Goal: Task Accomplishment & Management: Use online tool/utility

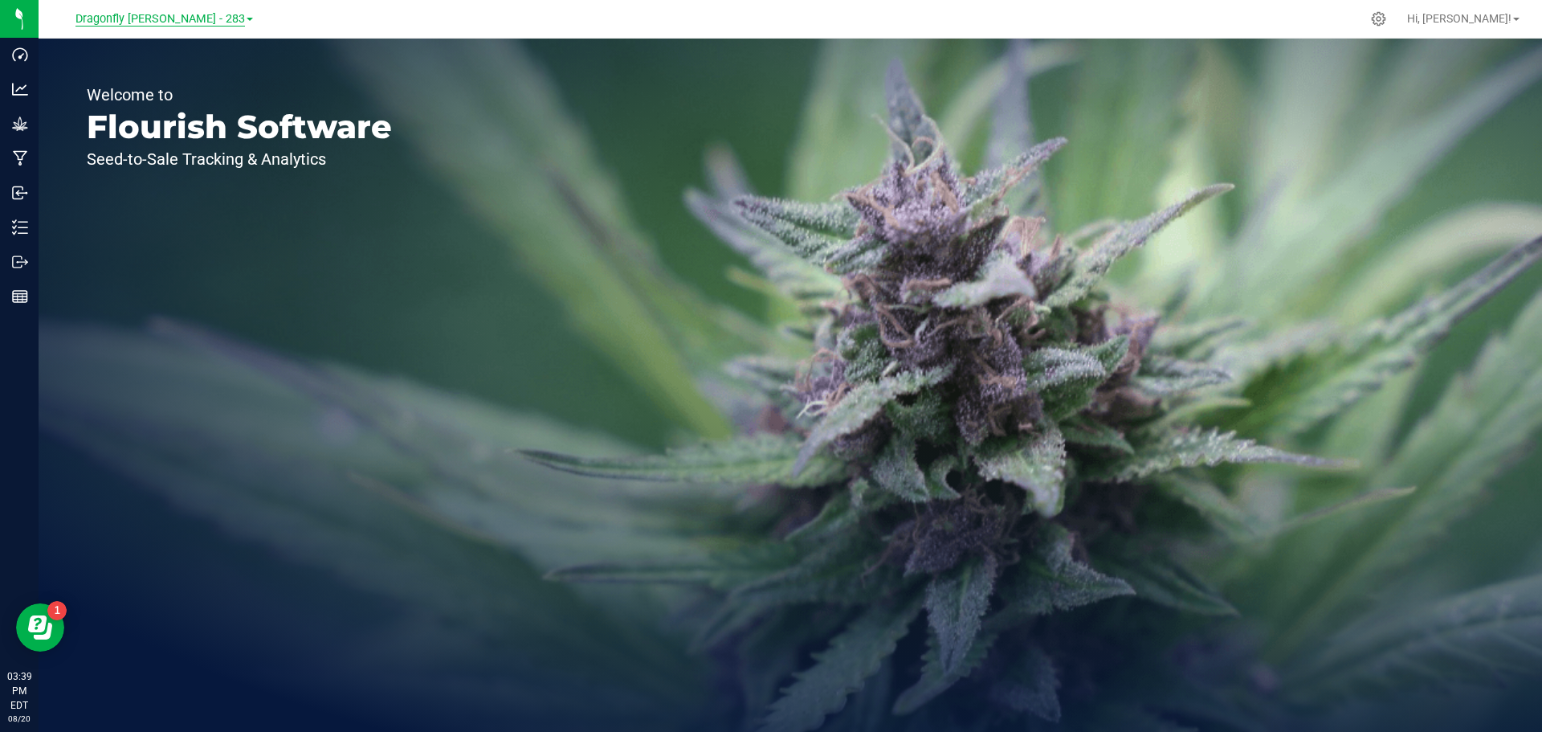
click at [169, 16] on span "Dragonfly Vega - 283" at bounding box center [159, 19] width 169 height 14
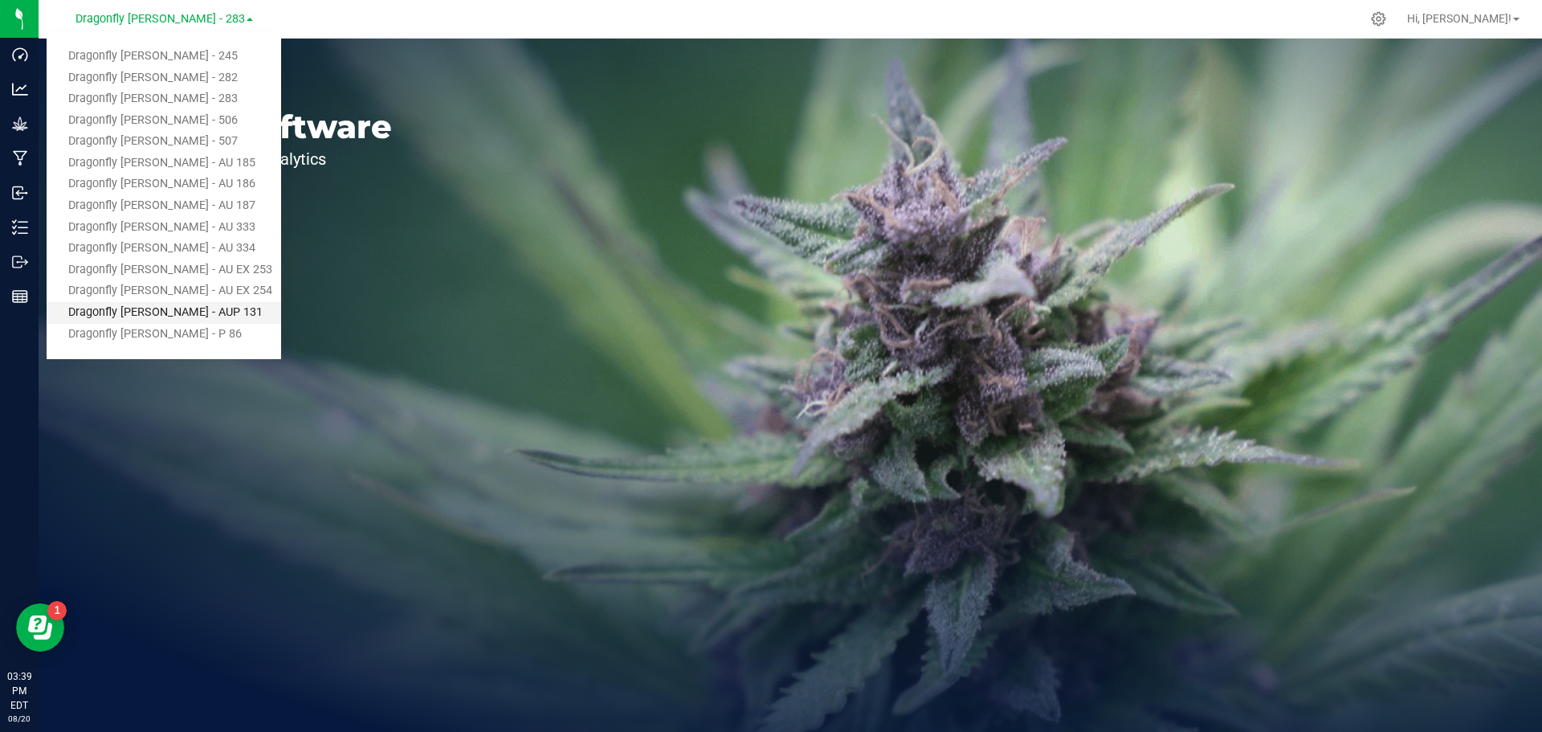
click at [167, 304] on link "Dragonfly [PERSON_NAME] - AUP 131" at bounding box center [164, 313] width 234 height 22
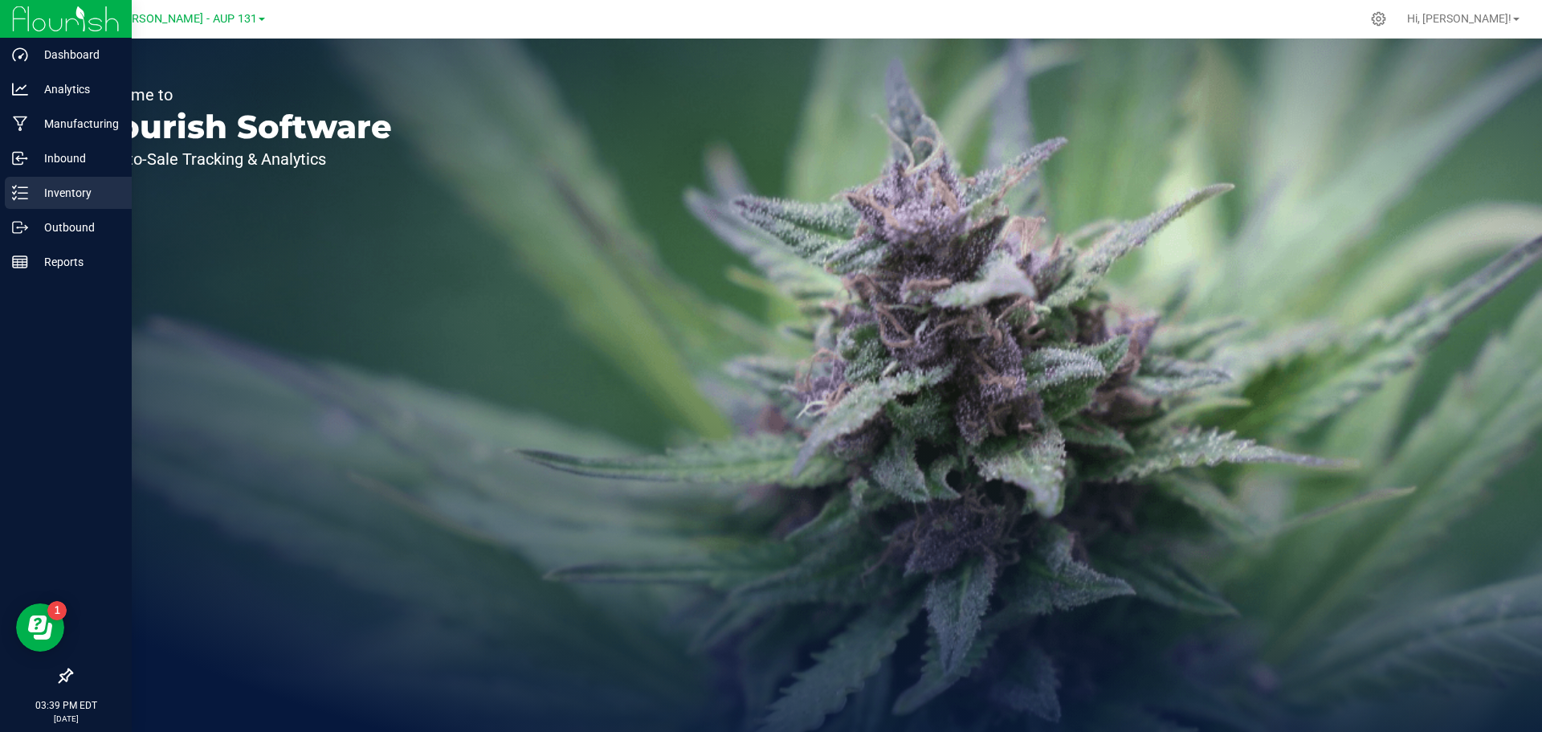
click at [21, 191] on icon at bounding box center [20, 193] width 16 height 16
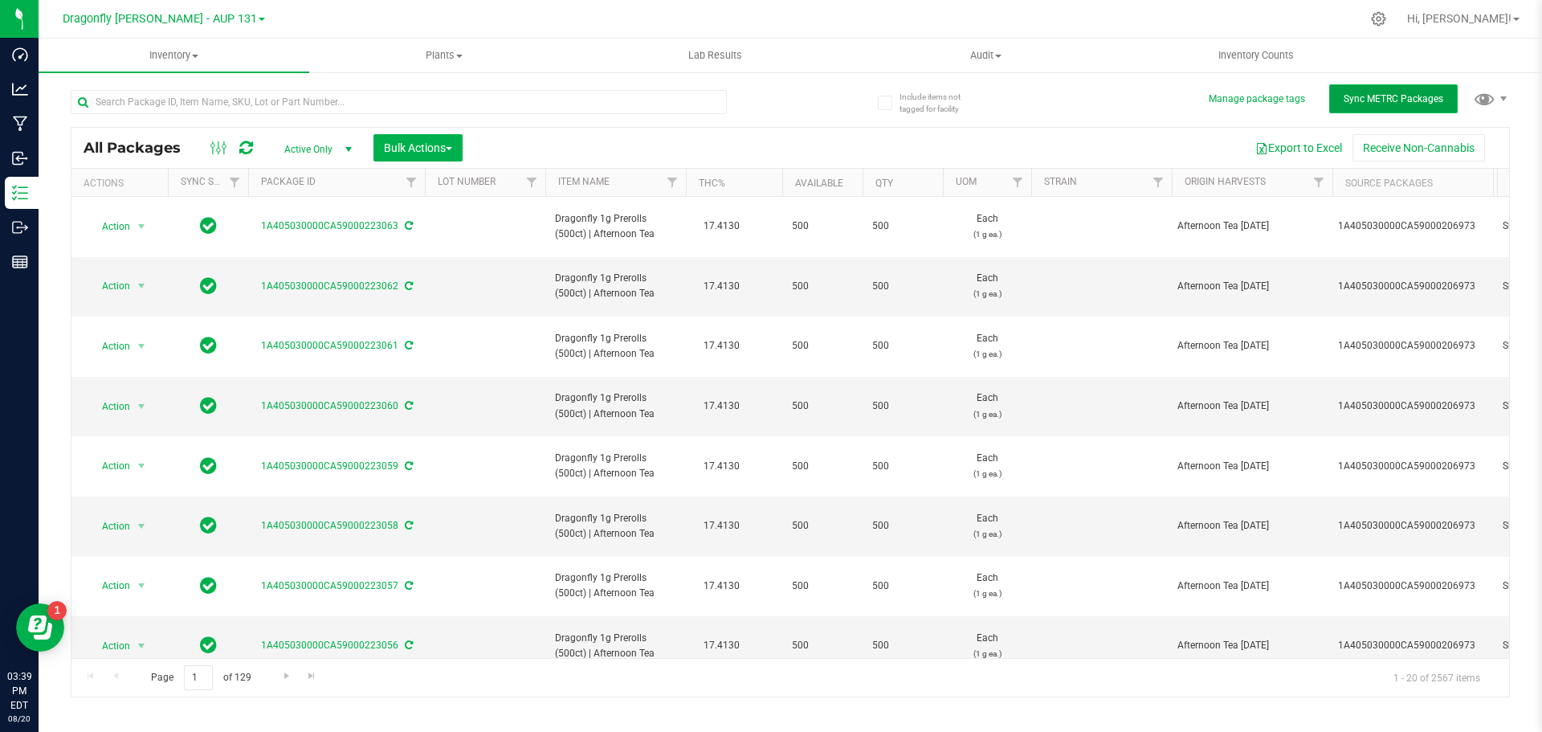
click at [1373, 106] on button "Sync METRC Packages" at bounding box center [1393, 98] width 128 height 29
click at [414, 107] on input "text" at bounding box center [399, 102] width 656 height 24
type input "206987"
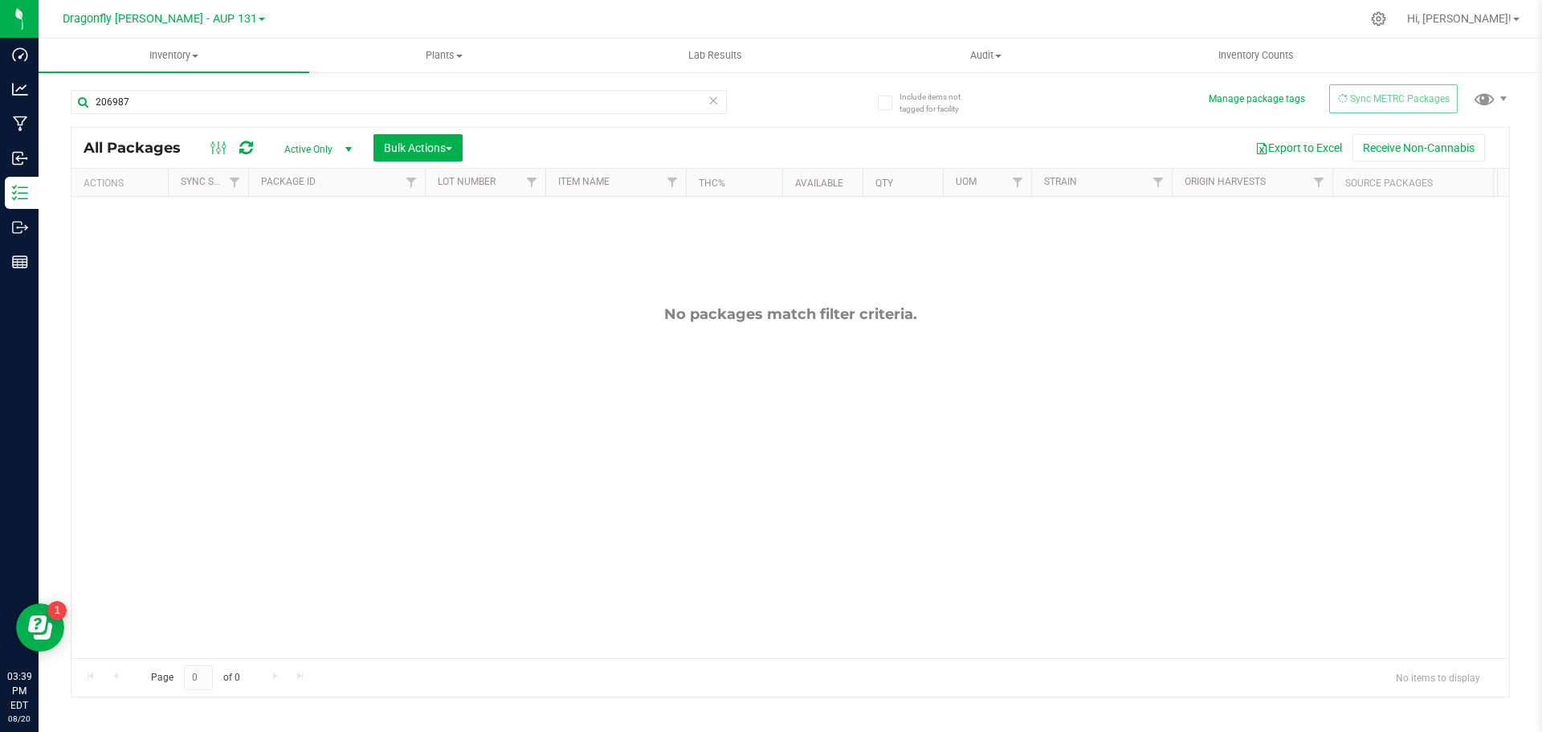
click at [713, 98] on icon at bounding box center [713, 99] width 11 height 19
click at [1368, 93] on span "Sync METRC Packages" at bounding box center [1394, 98] width 100 height 11
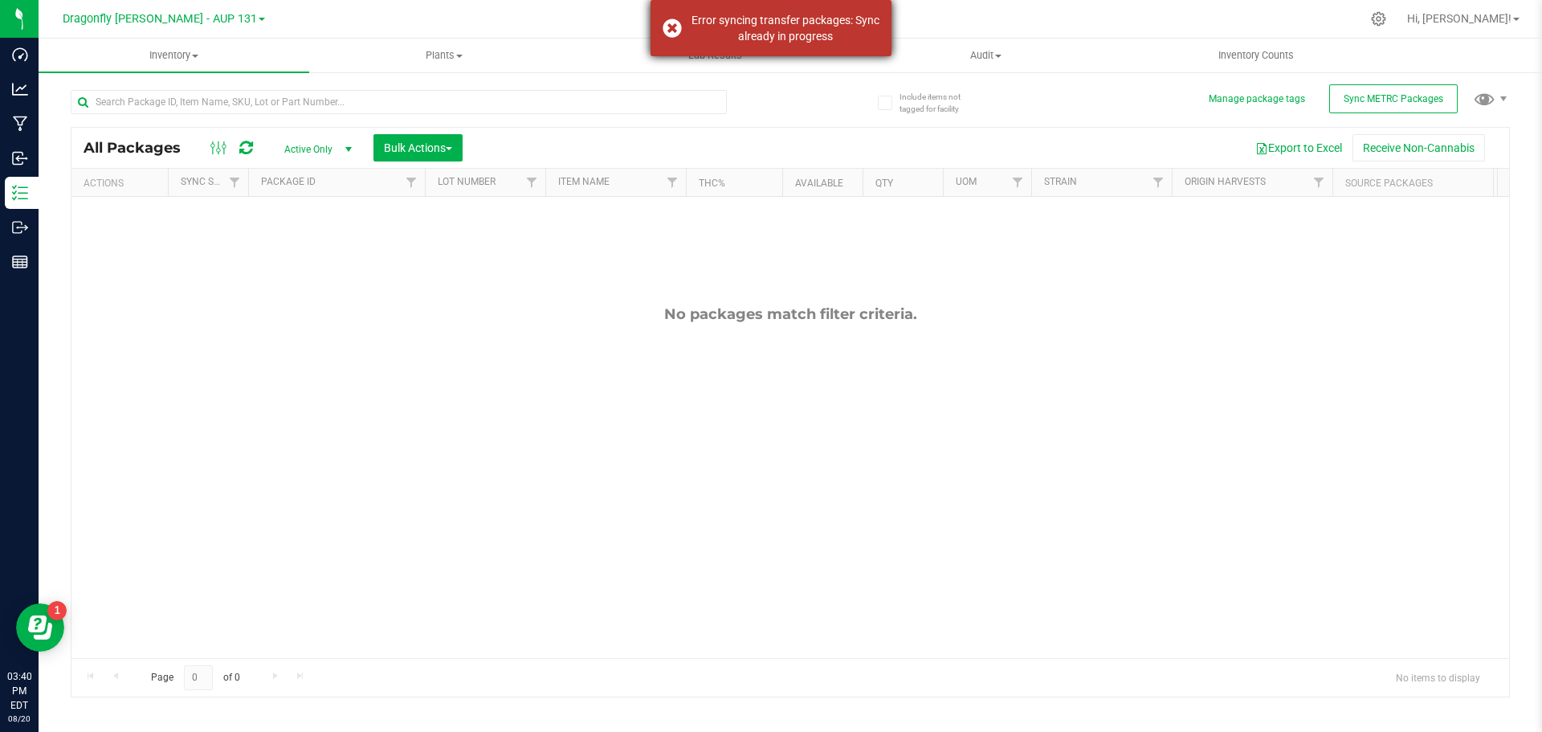
click at [670, 21] on div "Error syncing transfer packages: Sync already in progress" at bounding box center [770, 28] width 241 height 56
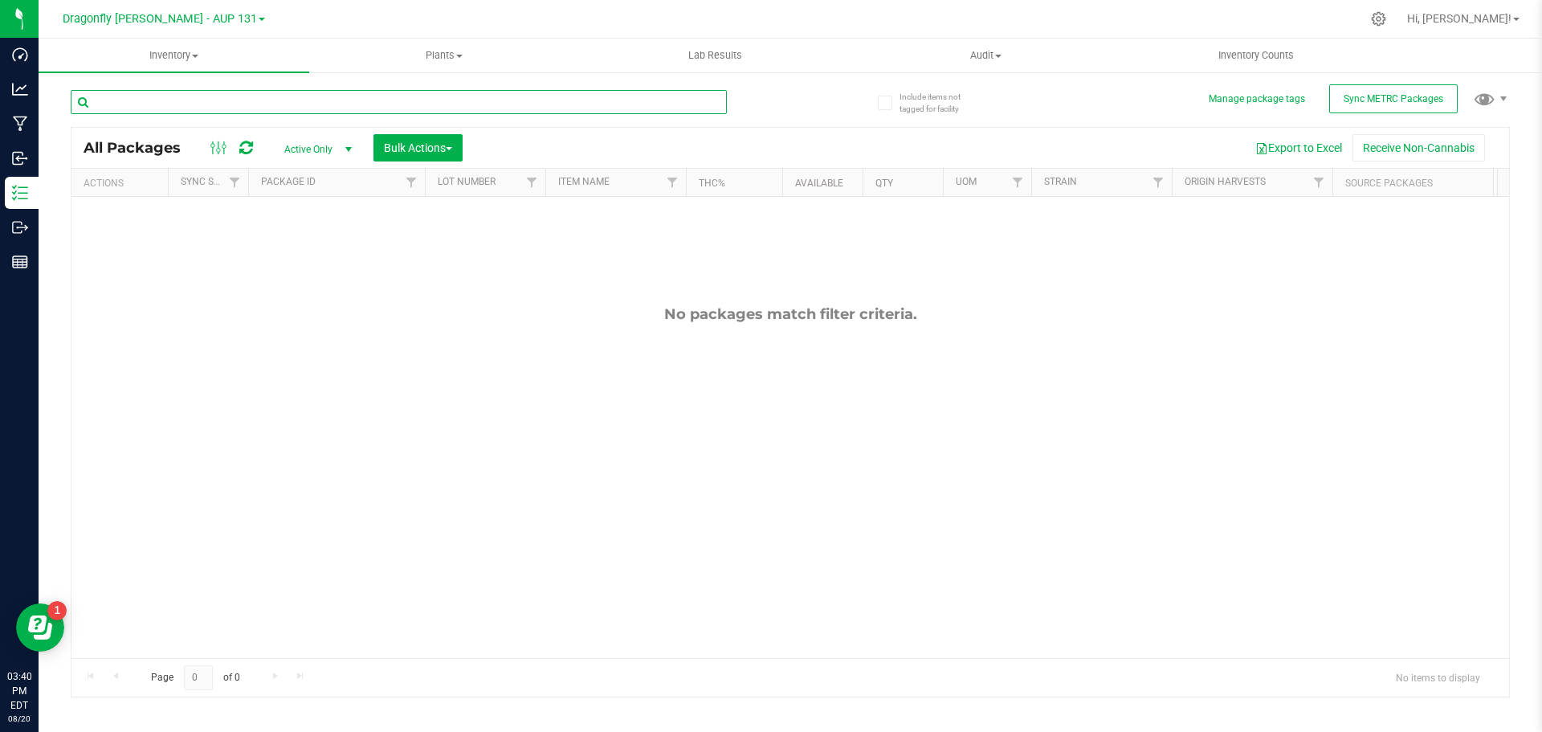
click at [666, 104] on input "text" at bounding box center [399, 102] width 656 height 24
click at [723, 102] on input "206987" at bounding box center [399, 102] width 656 height 24
click at [707, 100] on input "206987" at bounding box center [399, 102] width 656 height 24
type input "206987"
click at [709, 99] on icon at bounding box center [713, 99] width 11 height 19
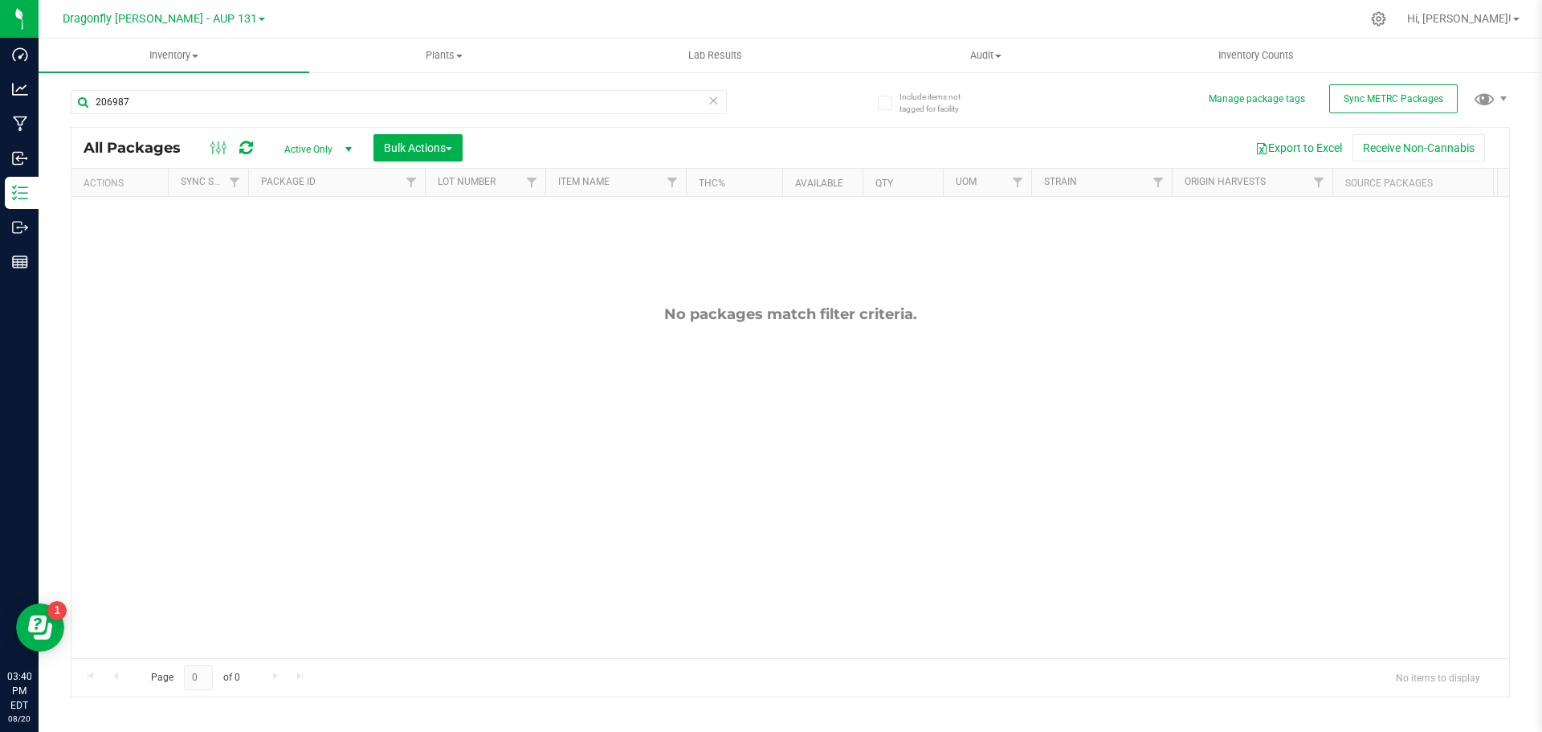
click at [712, 100] on icon at bounding box center [713, 99] width 11 height 19
click at [631, 103] on input "text" at bounding box center [399, 102] width 656 height 24
click at [334, 104] on input "text" at bounding box center [399, 102] width 656 height 24
type input "2"
click at [1415, 89] on button "Sync METRC Packages" at bounding box center [1393, 98] width 128 height 29
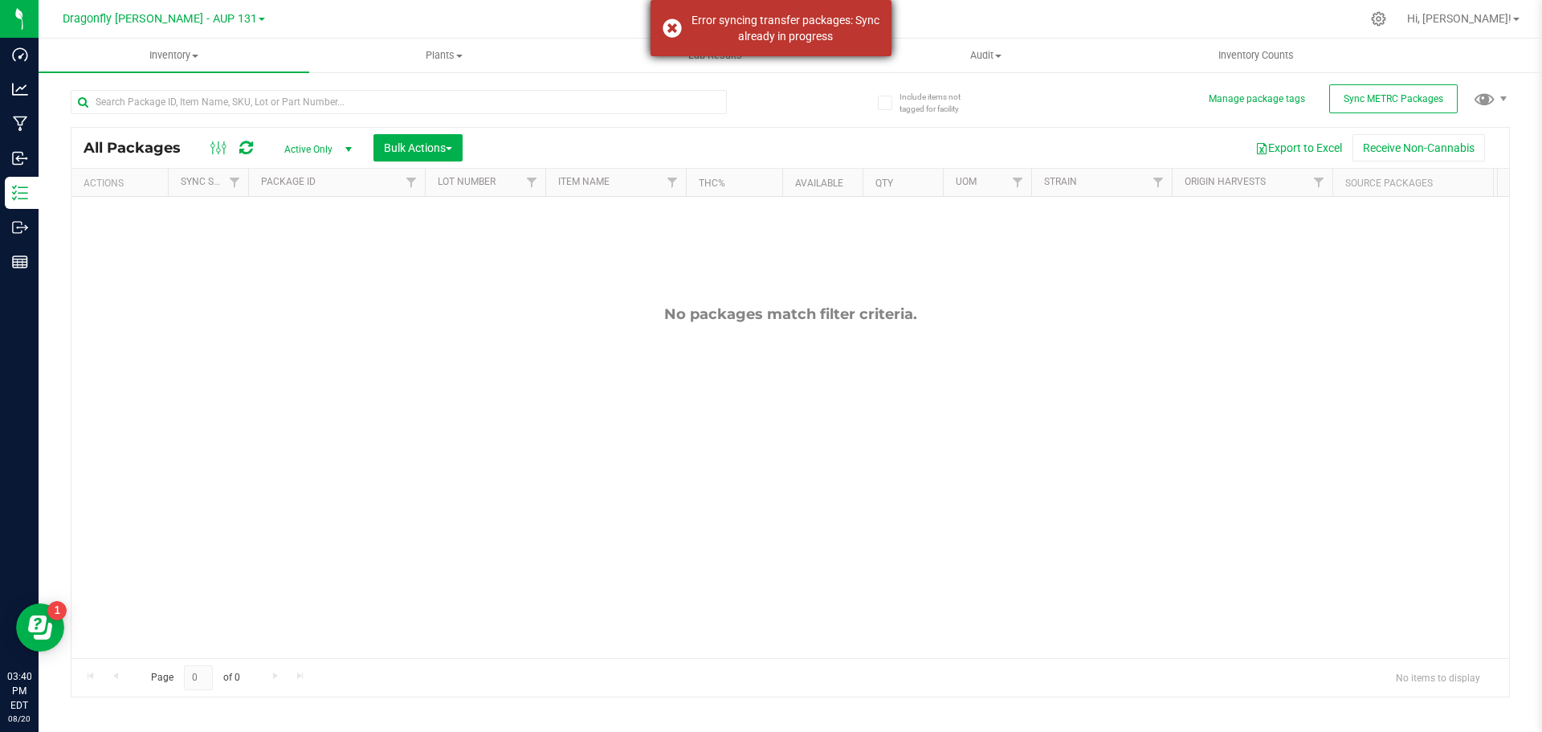
click at [673, 24] on div "Error syncing transfer packages: Sync already in progress" at bounding box center [770, 28] width 241 height 56
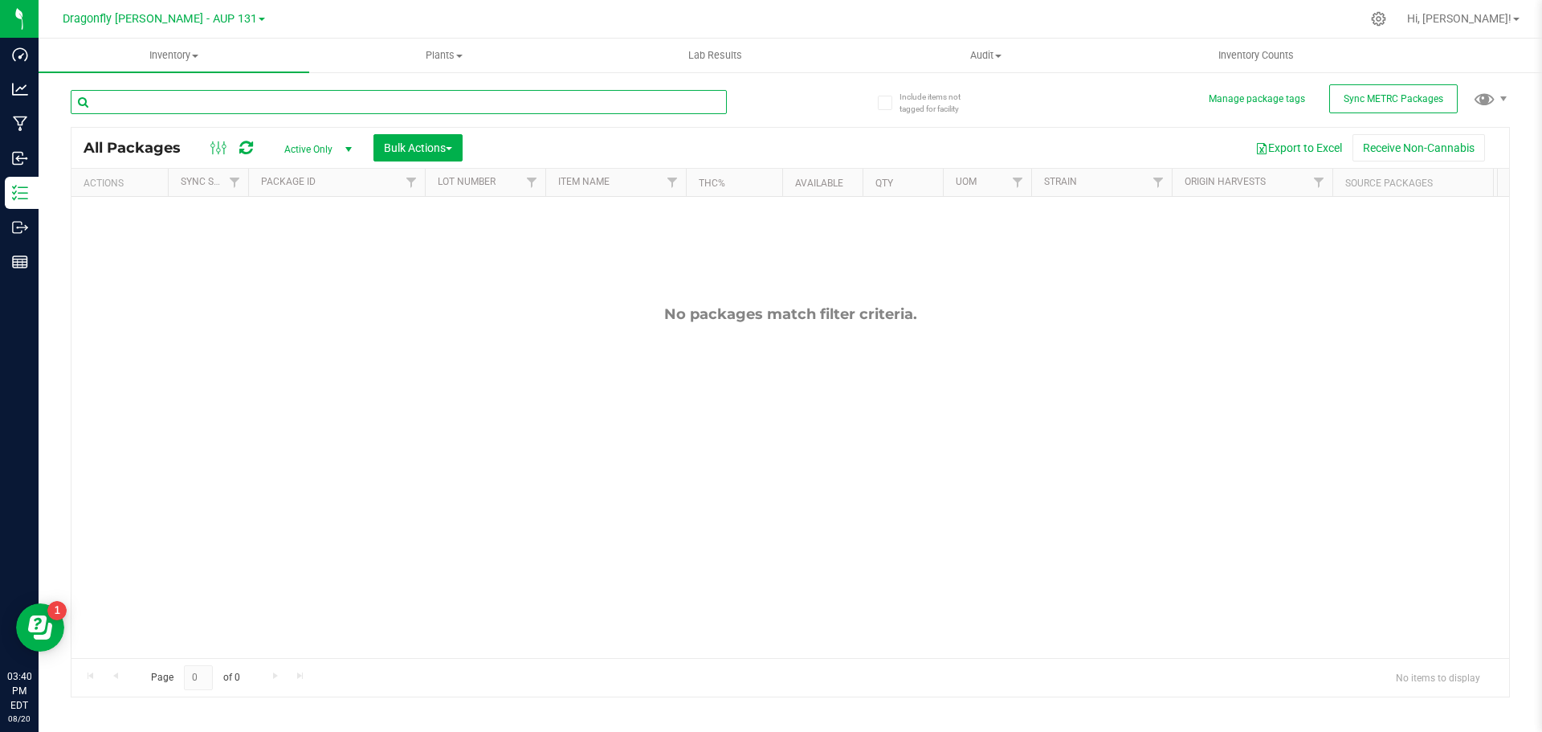
click at [305, 106] on input "text" at bounding box center [399, 102] width 656 height 24
type input "206987"
click at [712, 100] on icon at bounding box center [713, 99] width 11 height 19
click at [1385, 89] on button "Sync METRC Packages" at bounding box center [1393, 98] width 128 height 29
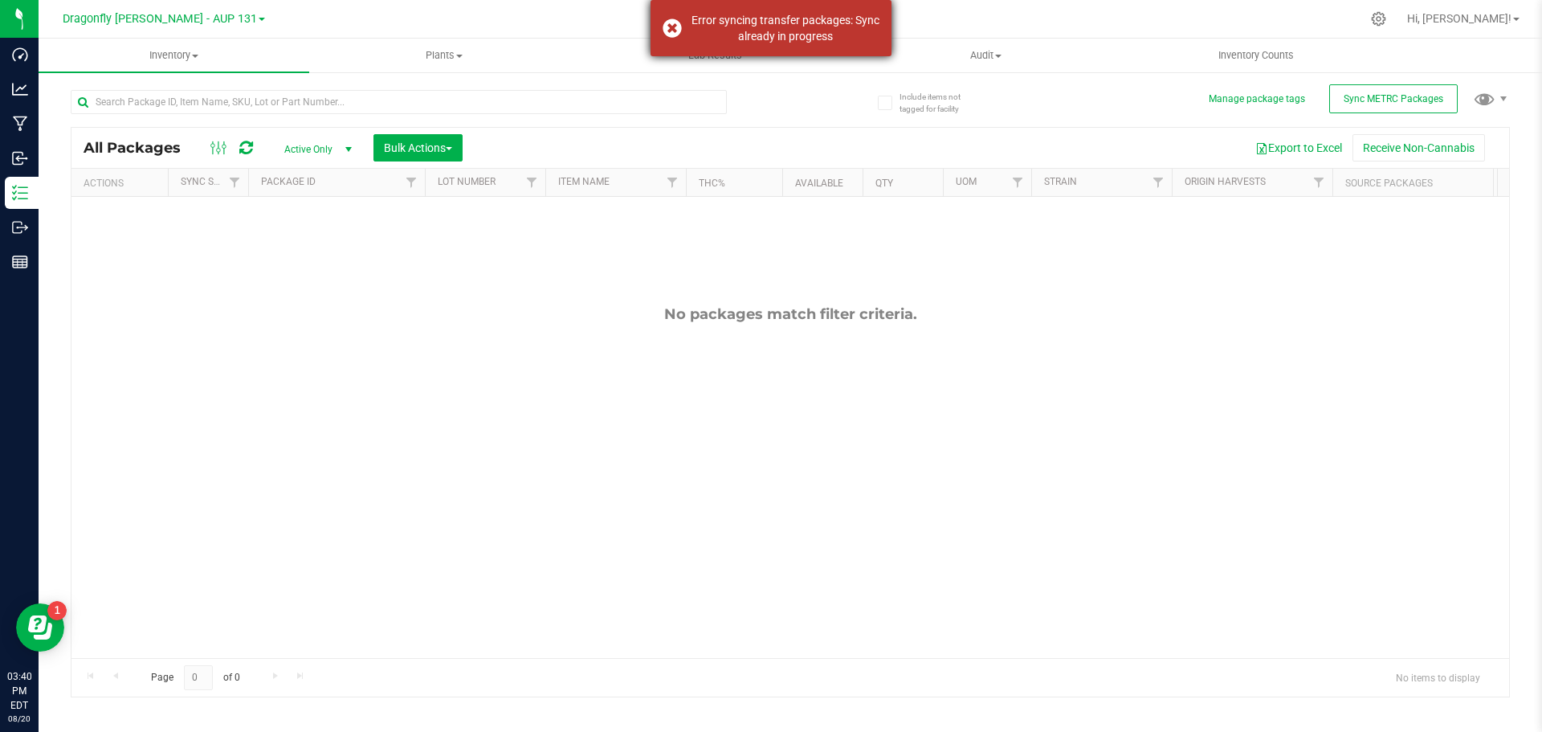
click at [671, 24] on div "Error syncing transfer packages: Sync already in progress" at bounding box center [770, 28] width 241 height 56
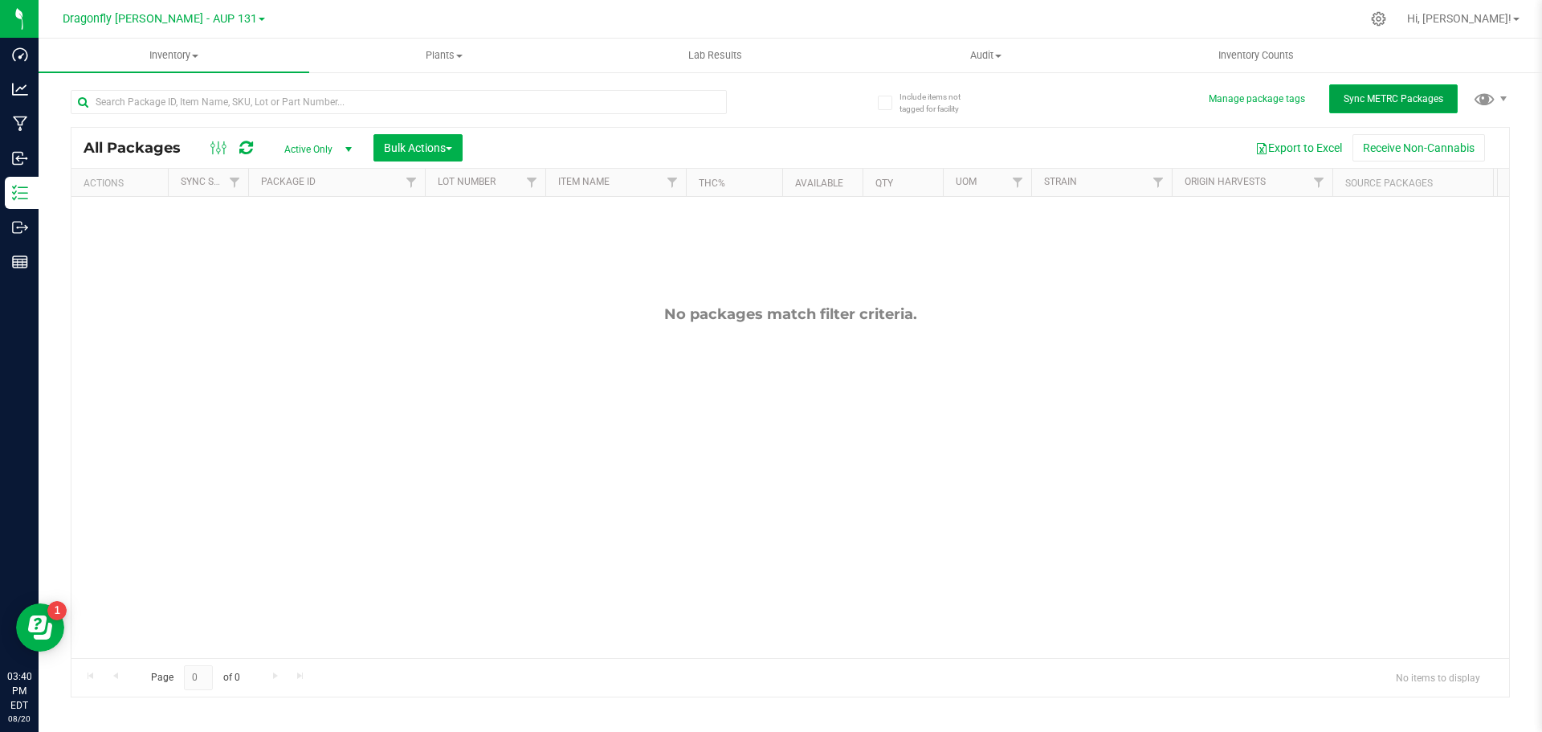
click at [1403, 91] on button "Sync METRC Packages" at bounding box center [1393, 98] width 128 height 29
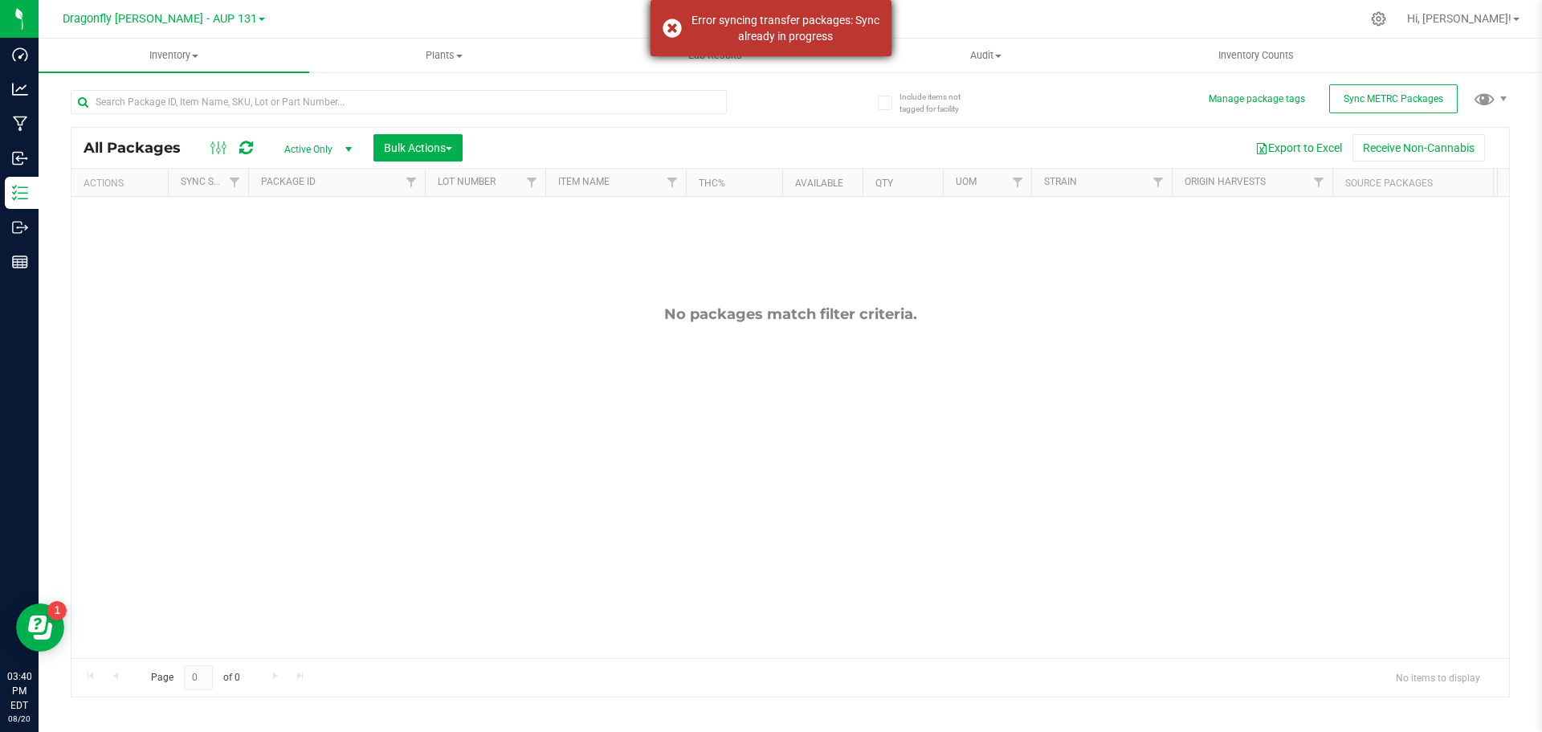
click at [664, 24] on div "Error syncing transfer packages: Sync already in progress" at bounding box center [770, 28] width 241 height 56
click at [606, 100] on input "text" at bounding box center [399, 102] width 656 height 24
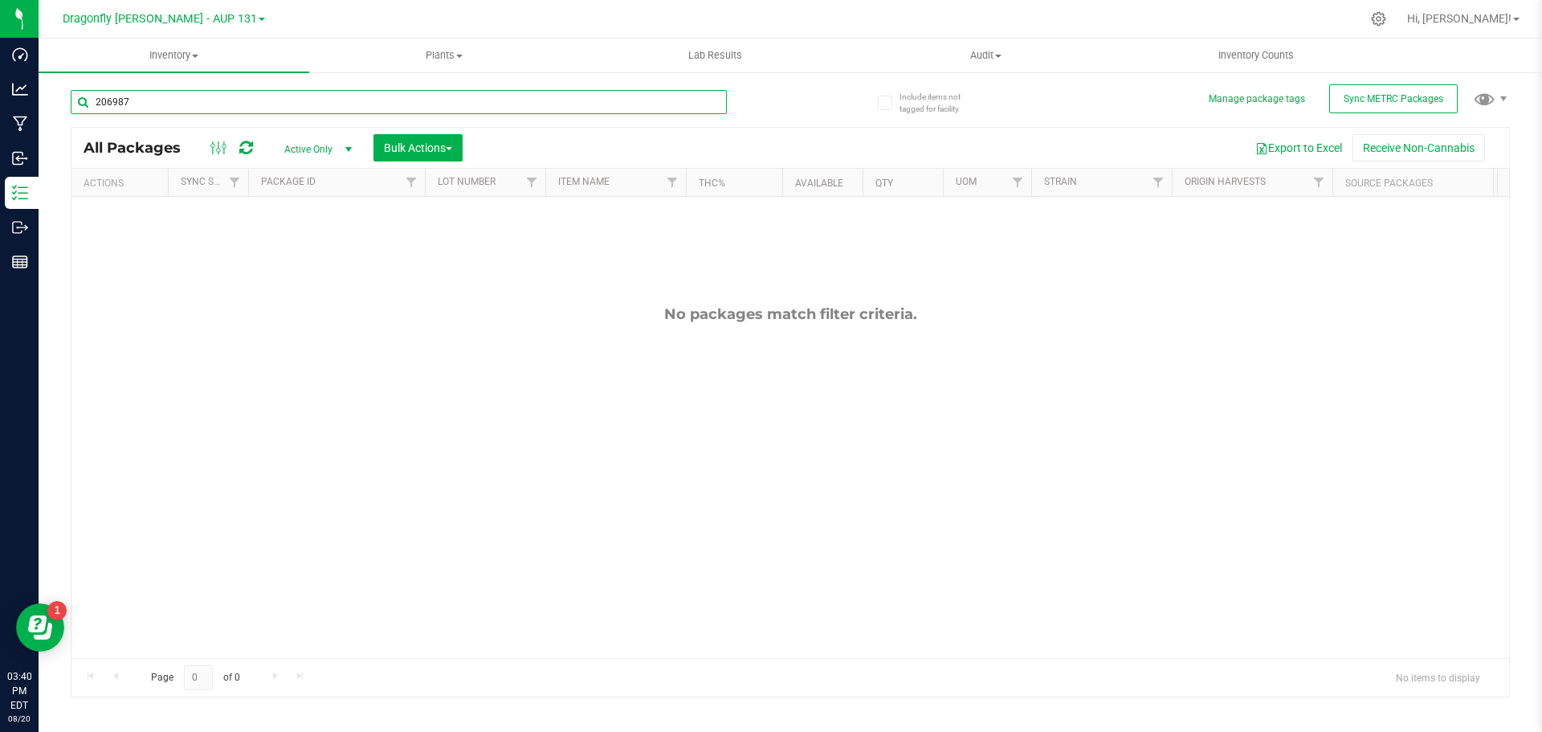
type input "206987"
click at [708, 100] on icon at bounding box center [713, 99] width 11 height 19
click at [291, 112] on input "text" at bounding box center [399, 102] width 656 height 24
type input "206987"
click at [717, 100] on icon at bounding box center [713, 99] width 11 height 19
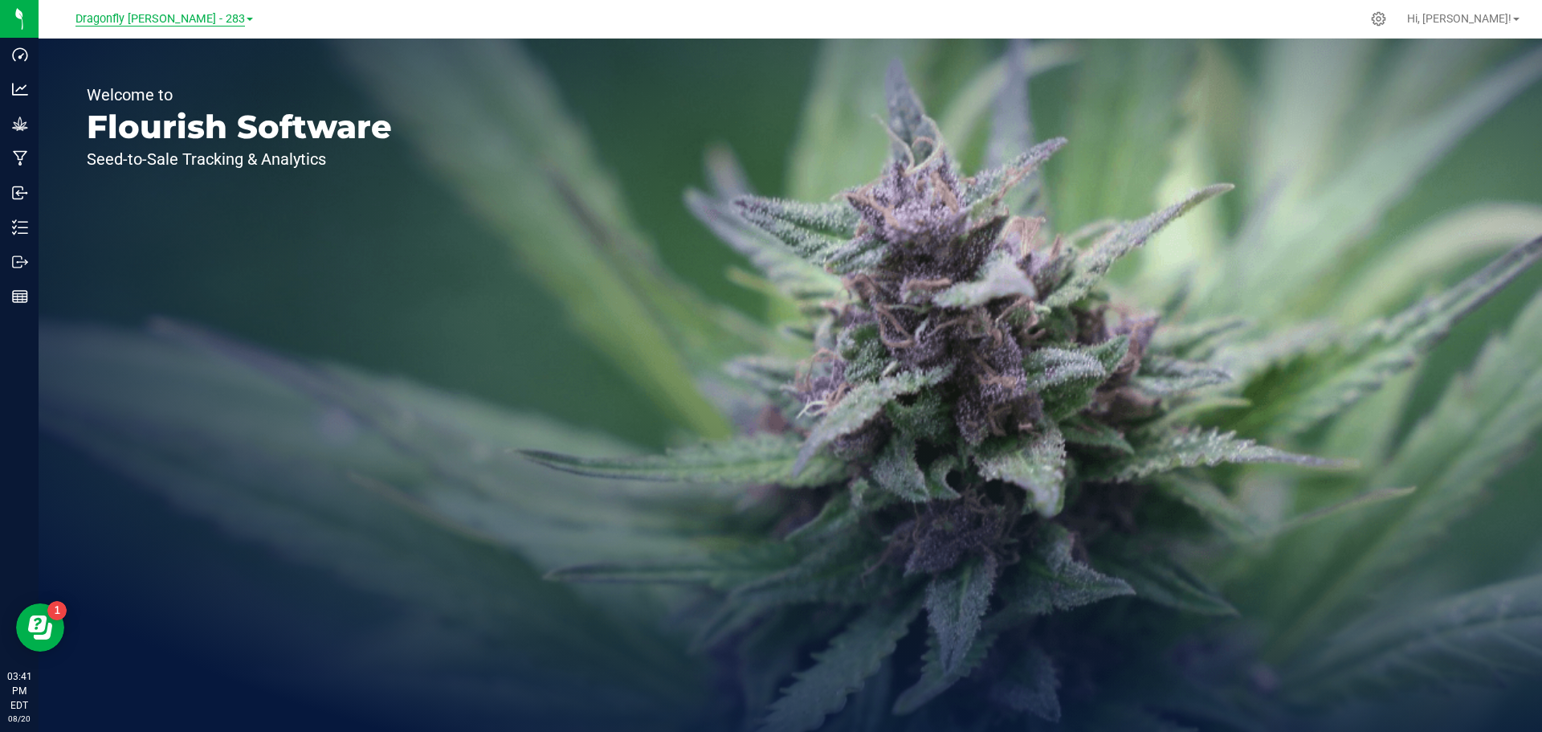
click at [178, 12] on span "Dragonfly [PERSON_NAME] - 283" at bounding box center [159, 19] width 169 height 14
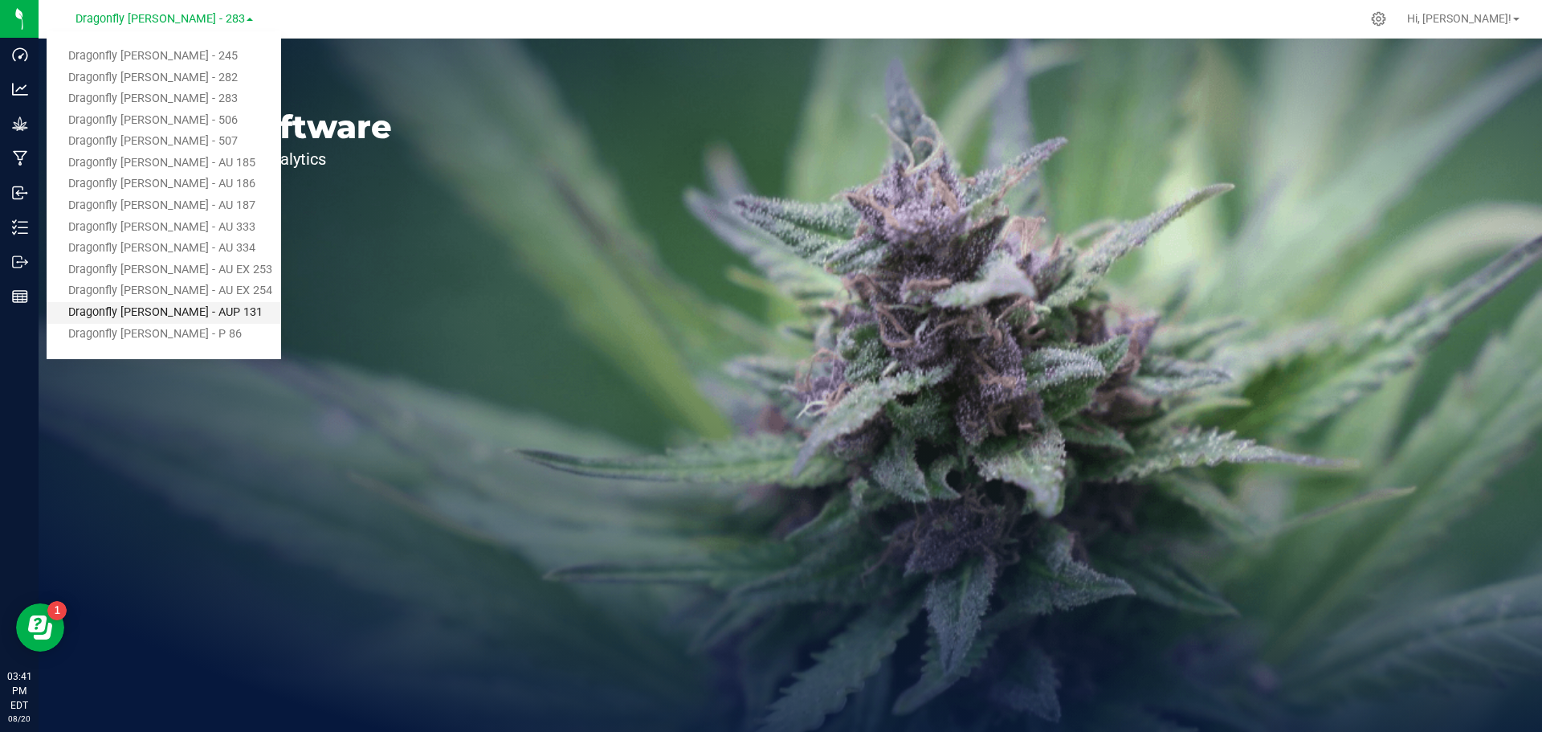
click at [193, 304] on link "Dragonfly [PERSON_NAME] - AUP 131" at bounding box center [164, 313] width 234 height 22
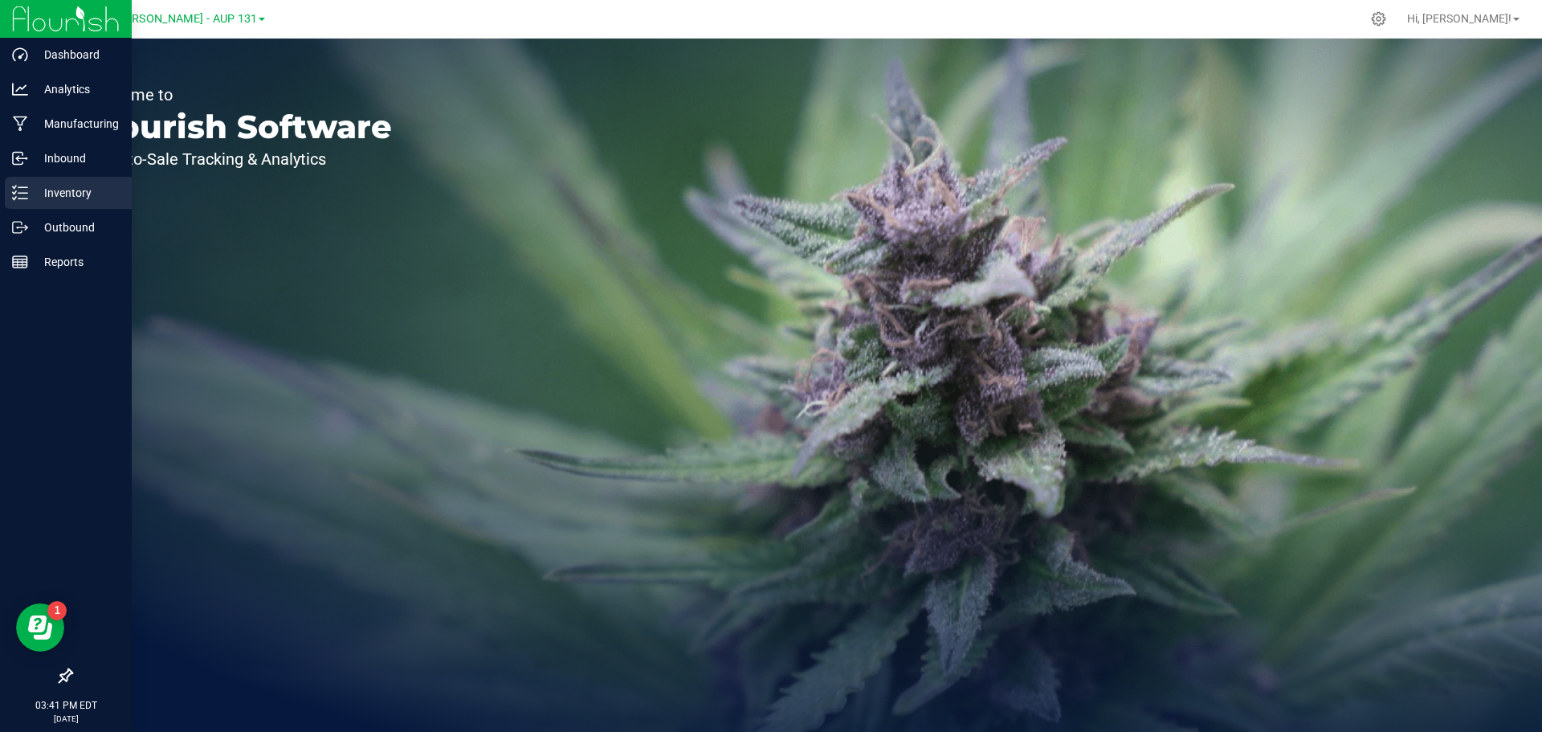
click at [25, 193] on line at bounding box center [22, 193] width 9 height 0
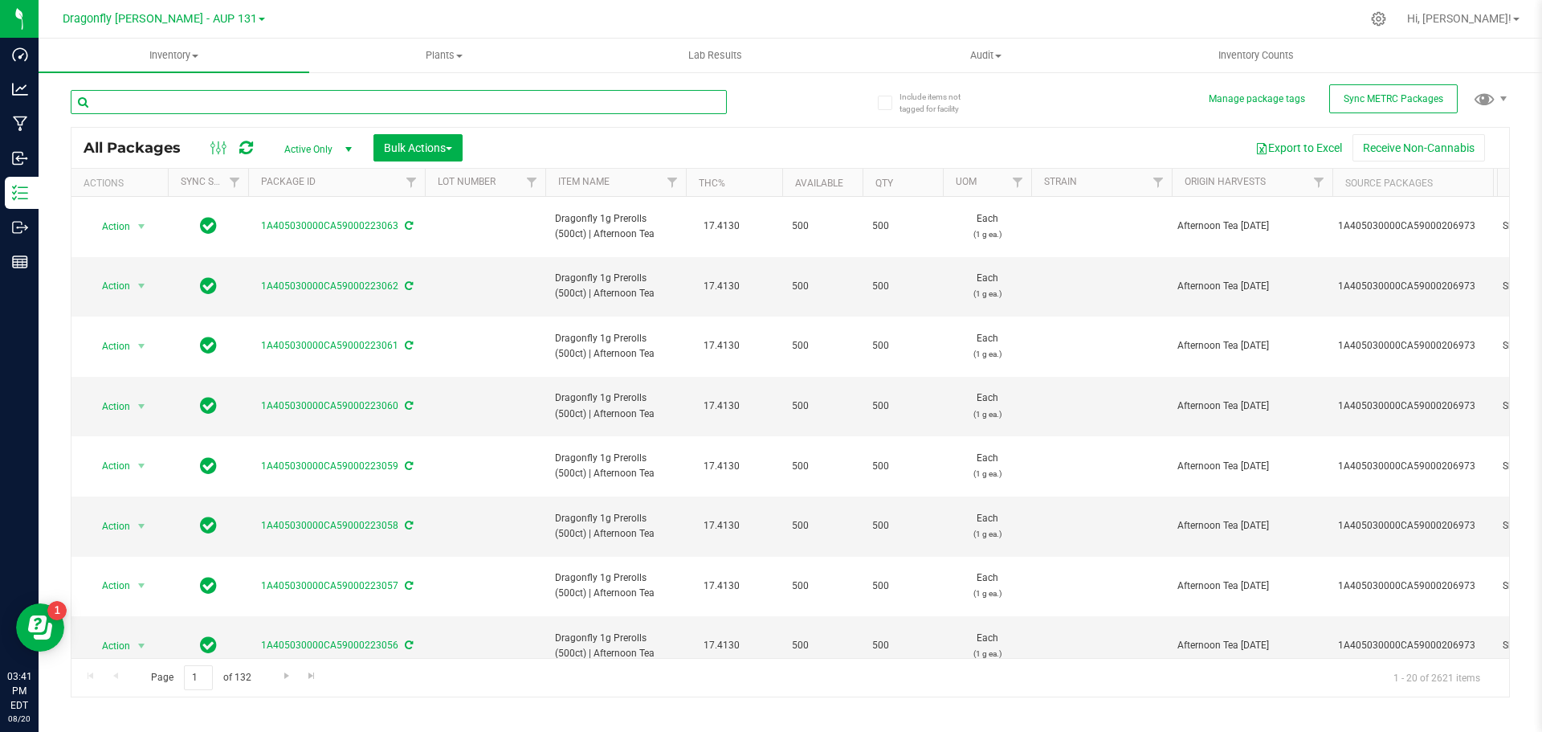
paste input "1A405030000CA59000206987"
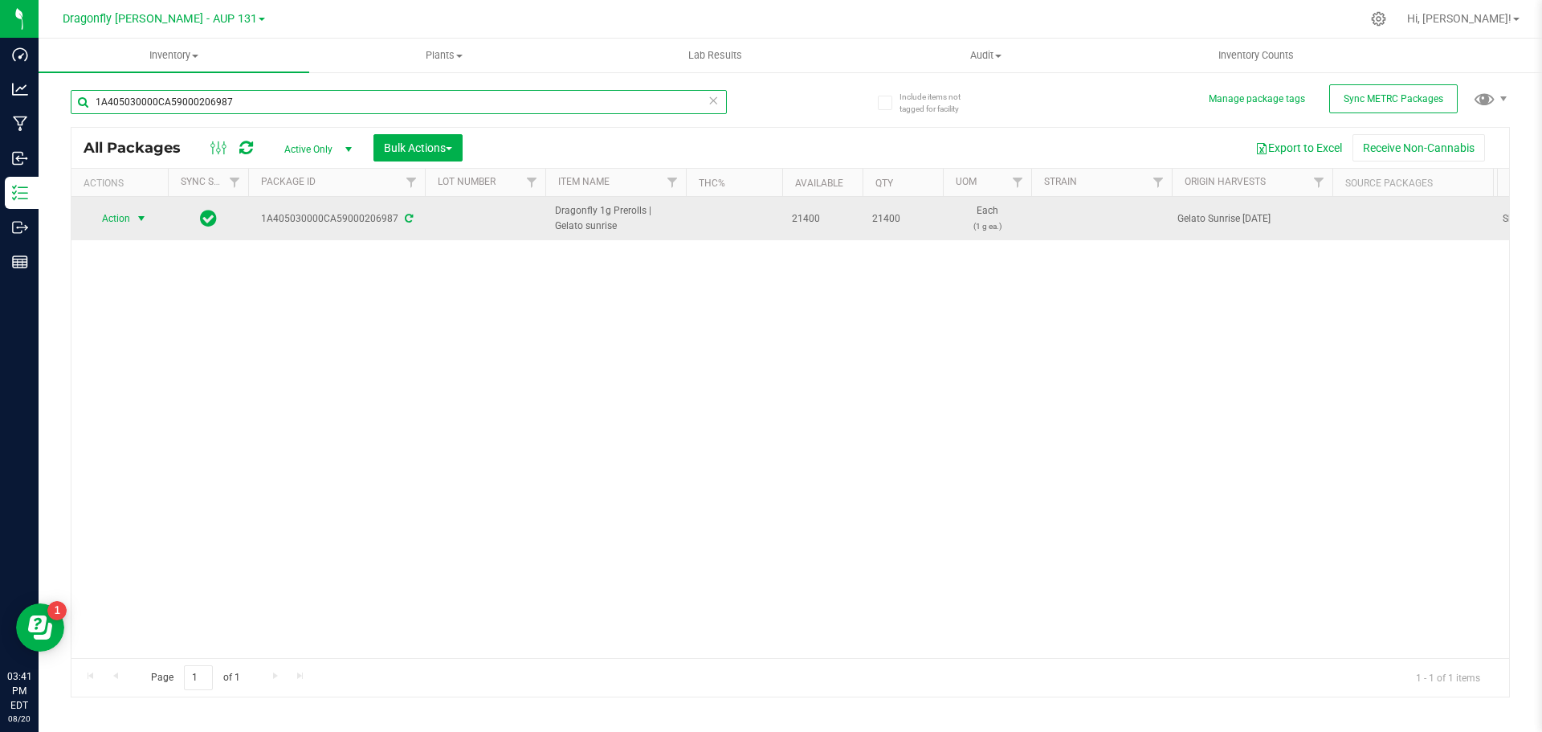
type input "1A405030000CA59000206987"
click at [137, 215] on span "select" at bounding box center [141, 218] width 13 height 13
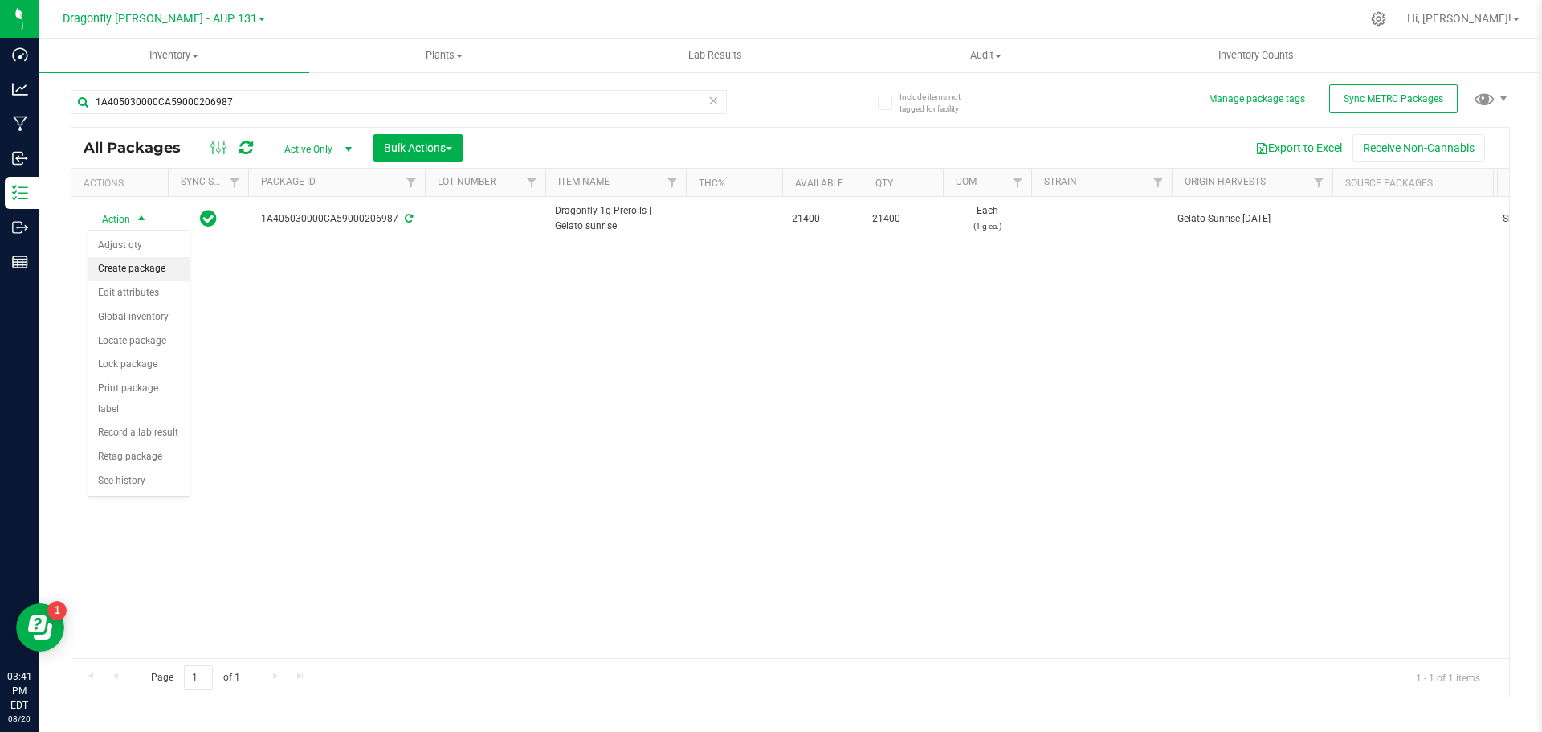
click at [128, 264] on li "Create package" at bounding box center [138, 269] width 101 height 24
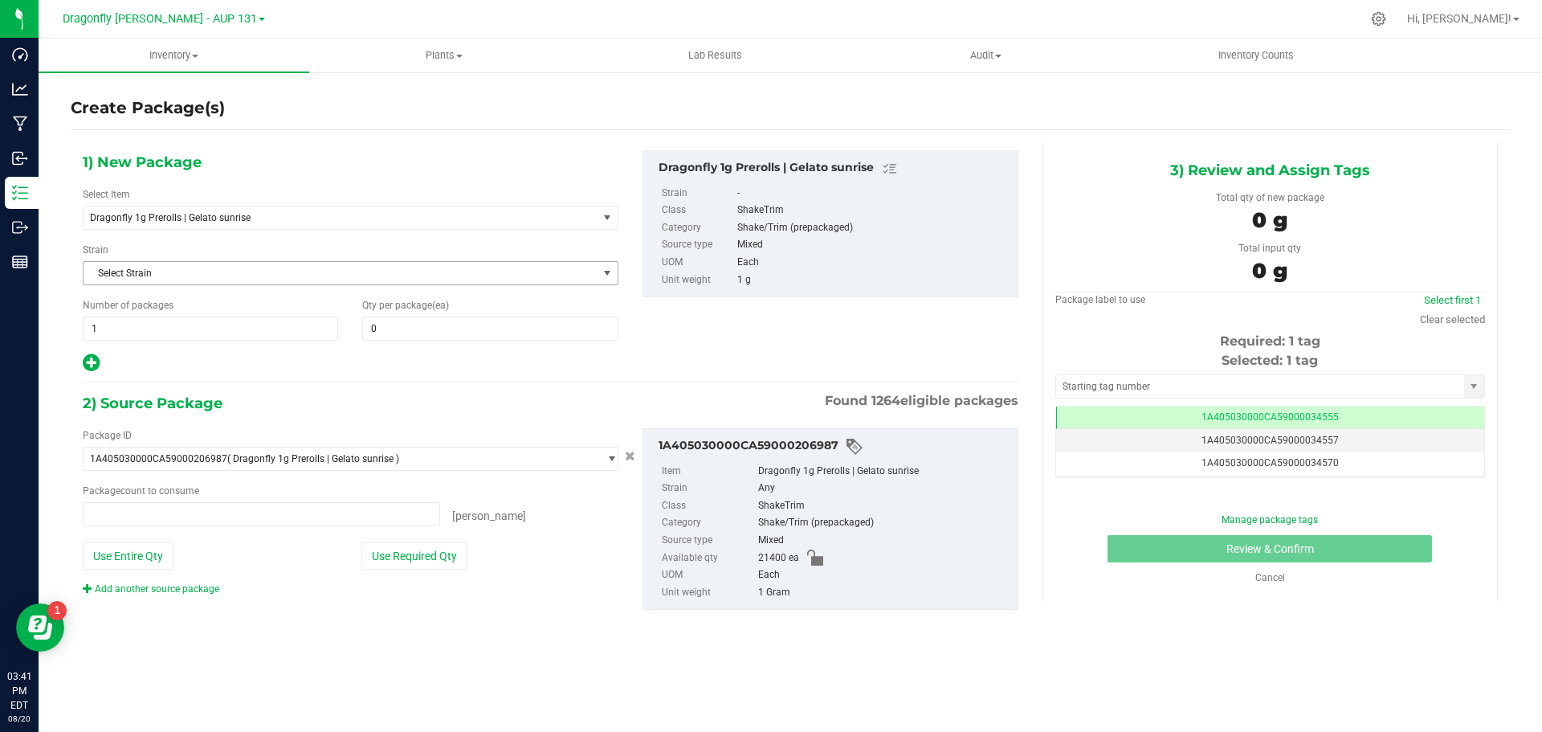
type input "0 ea"
click at [177, 325] on span "1 1" at bounding box center [210, 328] width 255 height 24
click at [177, 325] on input "1" at bounding box center [211, 328] width 254 height 22
type input "42"
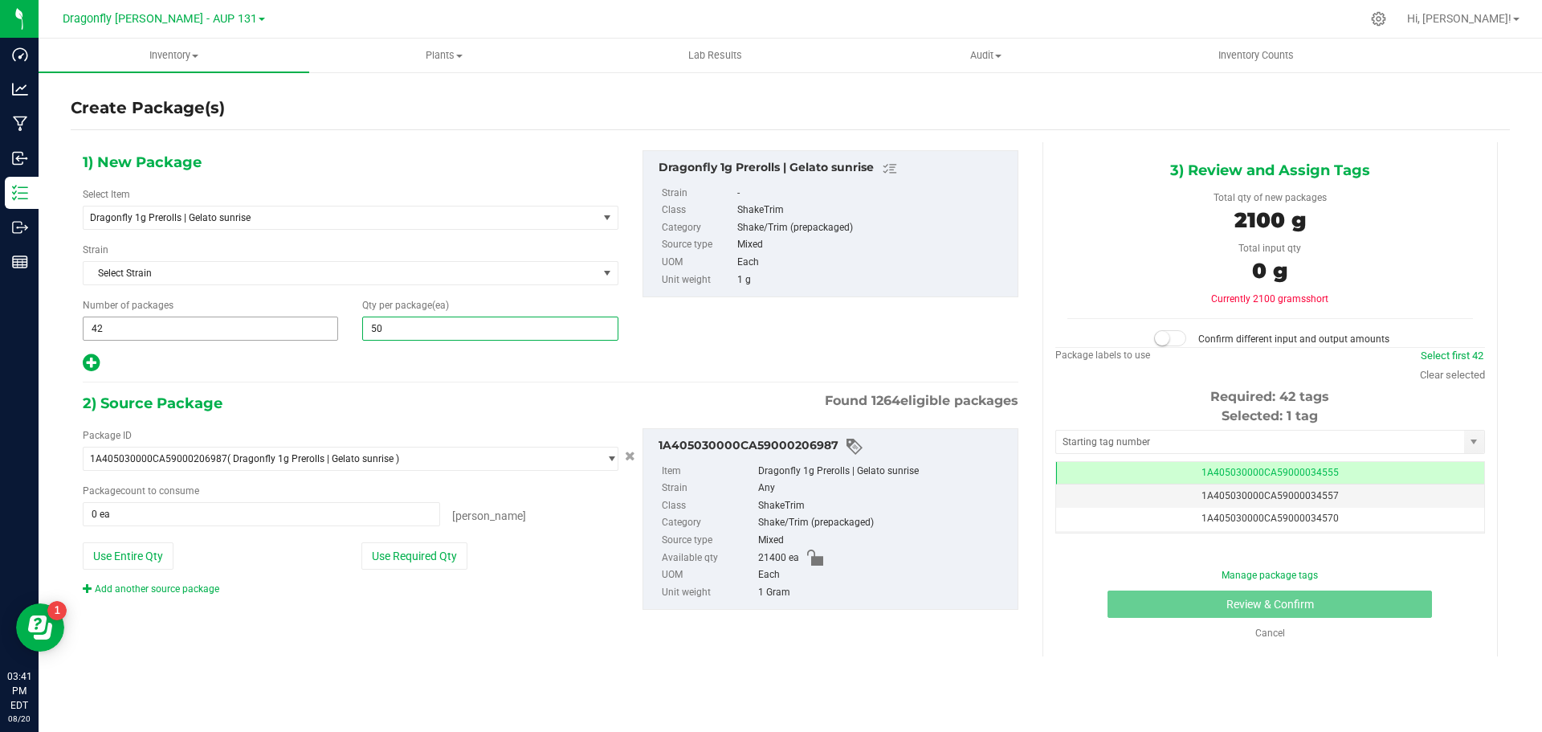
type input "500"
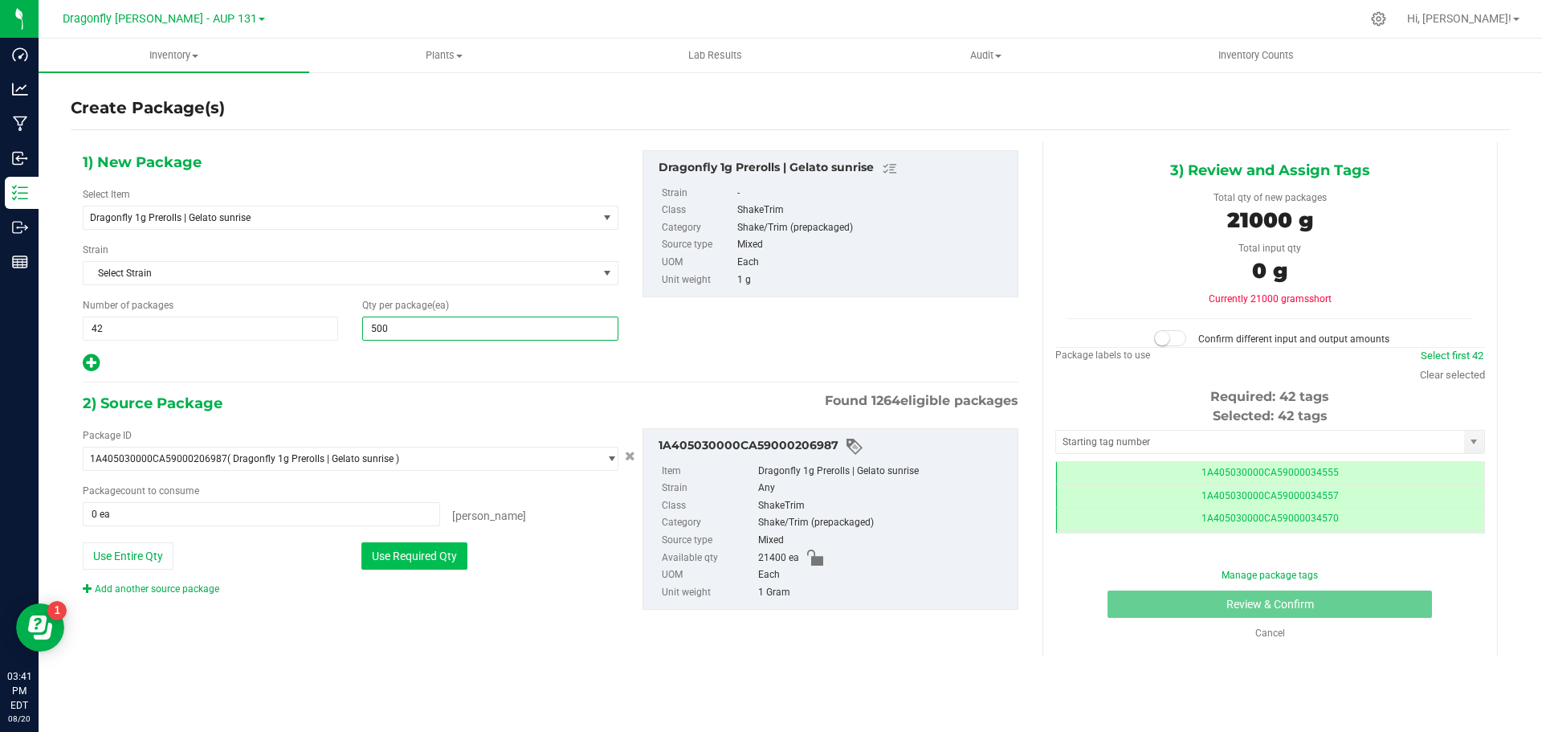
type input "500"
click at [442, 553] on button "Use Required Qty" at bounding box center [414, 555] width 106 height 27
type input "21000 ea"
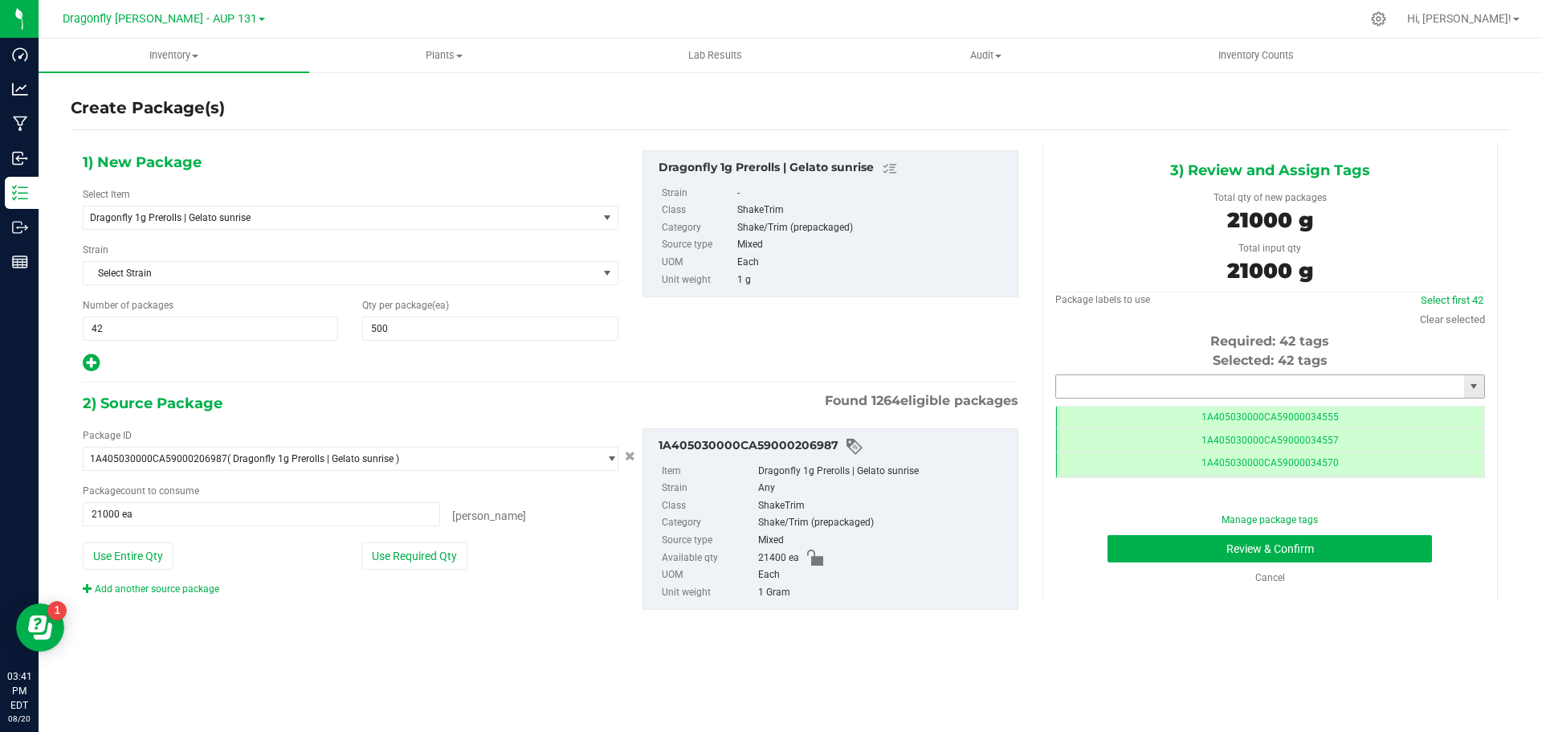
click at [1194, 383] on input "text" at bounding box center [1260, 386] width 408 height 22
click at [1211, 413] on li "1A405030000CA59000226304" at bounding box center [1270, 414] width 428 height 24
type input "1A405030000CA59000226304"
click at [1330, 551] on button "Review & Confirm" at bounding box center [1269, 548] width 324 height 27
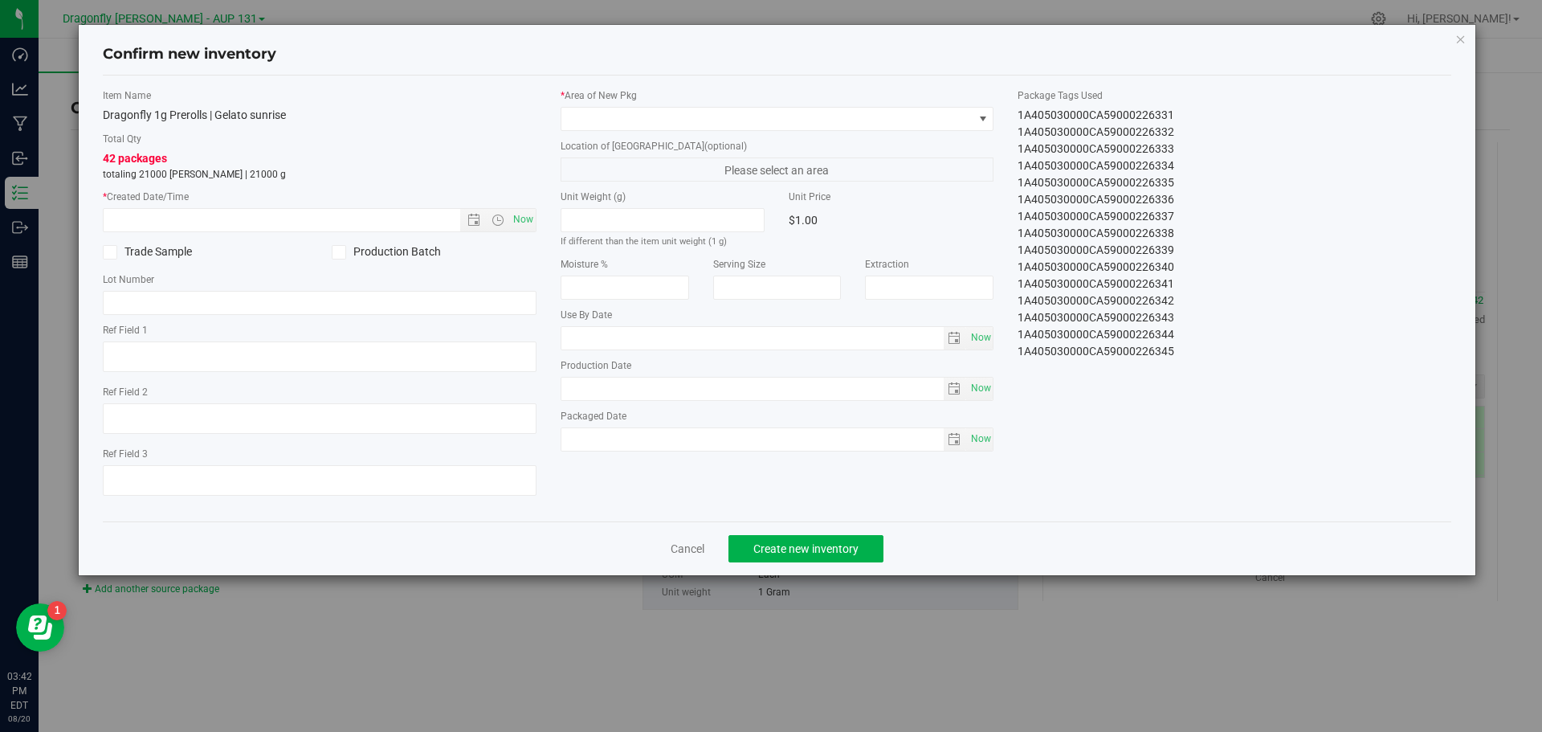
drag, startPoint x: 1014, startPoint y: 118, endPoint x: 1240, endPoint y: 418, distance: 375.7
click at [1240, 418] on div "Item Name Dragonfly 1g Prerolls | Gelato sunrise Total Qty 42 packages totaling…" at bounding box center [777, 298] width 1373 height 420
copy div "1A405030000CA59000226304 1A405030000CA59000226305 1A405030000CA59000226306 1A40…"
click at [673, 555] on link "Cancel" at bounding box center [688, 548] width 34 height 16
